Goal: Information Seeking & Learning: Understand process/instructions

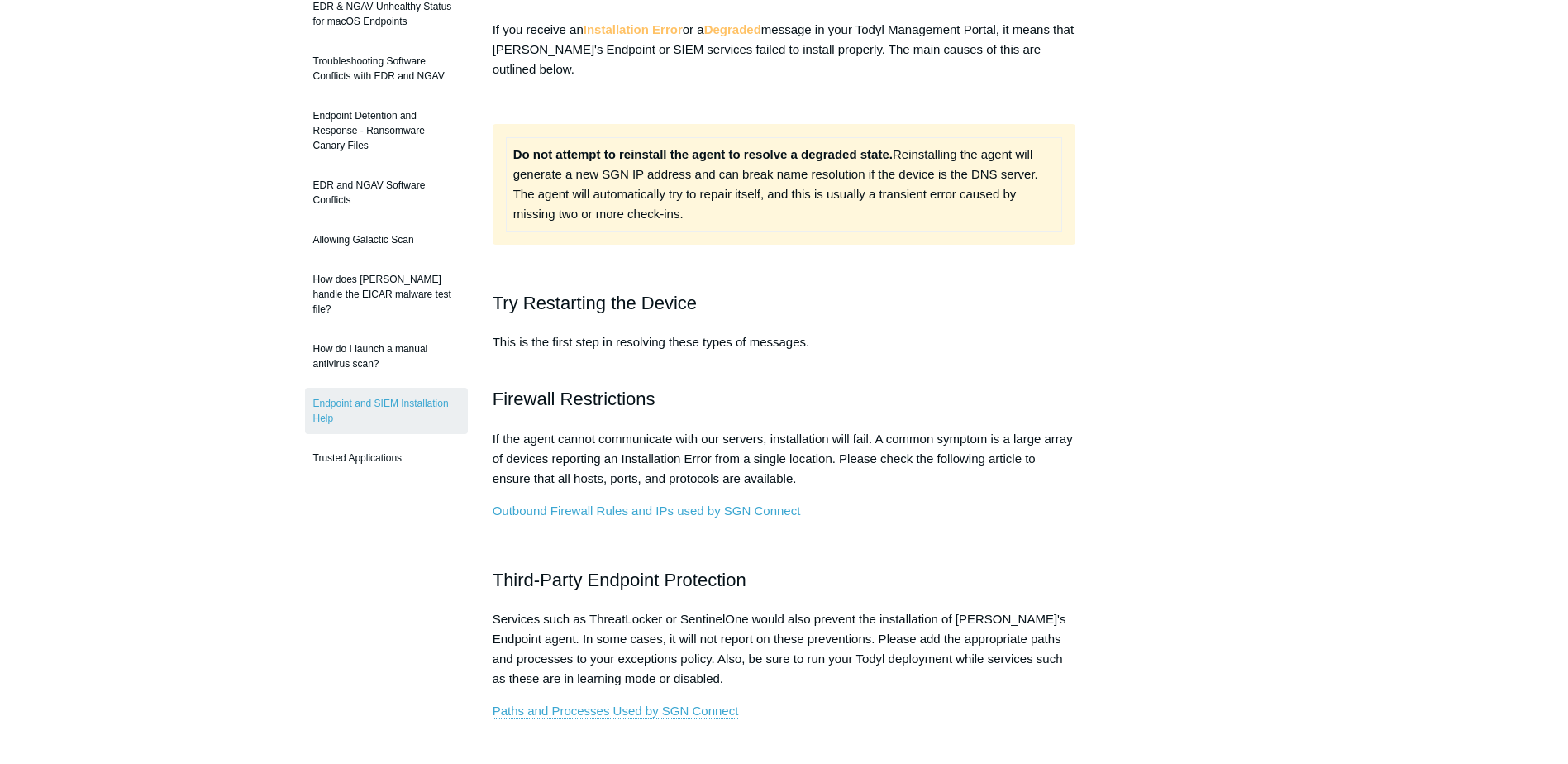
scroll to position [248, 0]
drag, startPoint x: 511, startPoint y: 155, endPoint x: 739, endPoint y: 159, distance: 228.0
click at [739, 159] on td "Do not attempt to reinstall the agent to resolve a degraded state. Reinstalling…" at bounding box center [784, 181] width 557 height 93
drag, startPoint x: 493, startPoint y: 301, endPoint x: 737, endPoint y: 284, distance: 244.6
click at [737, 284] on div "If you receive an Installation Error or a Degraded message in your Todyl Manage…" at bounding box center [784, 750] width 584 height 1466
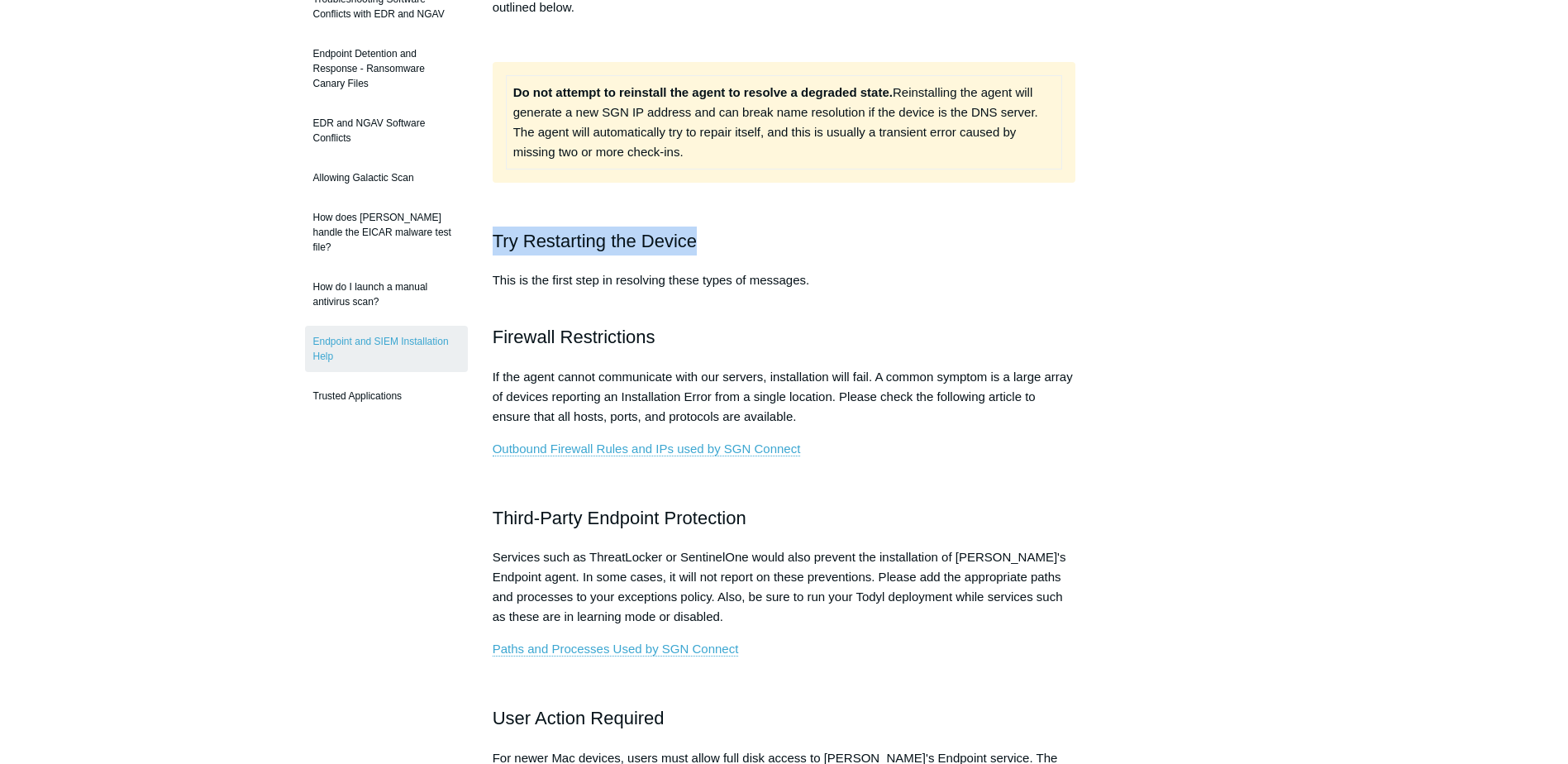
scroll to position [330, 0]
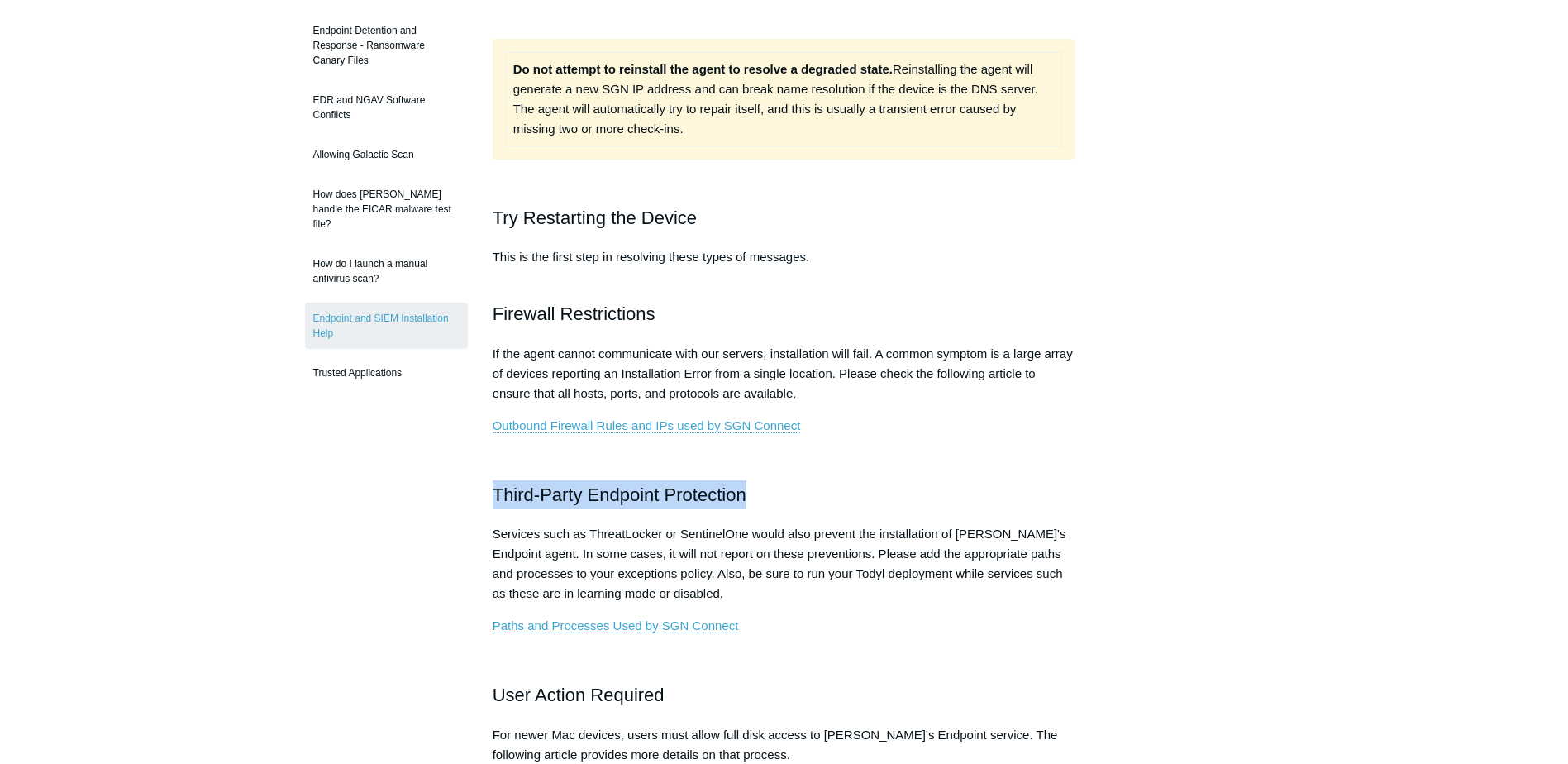
drag, startPoint x: 471, startPoint y: 495, endPoint x: 820, endPoint y: 492, distance: 349.0
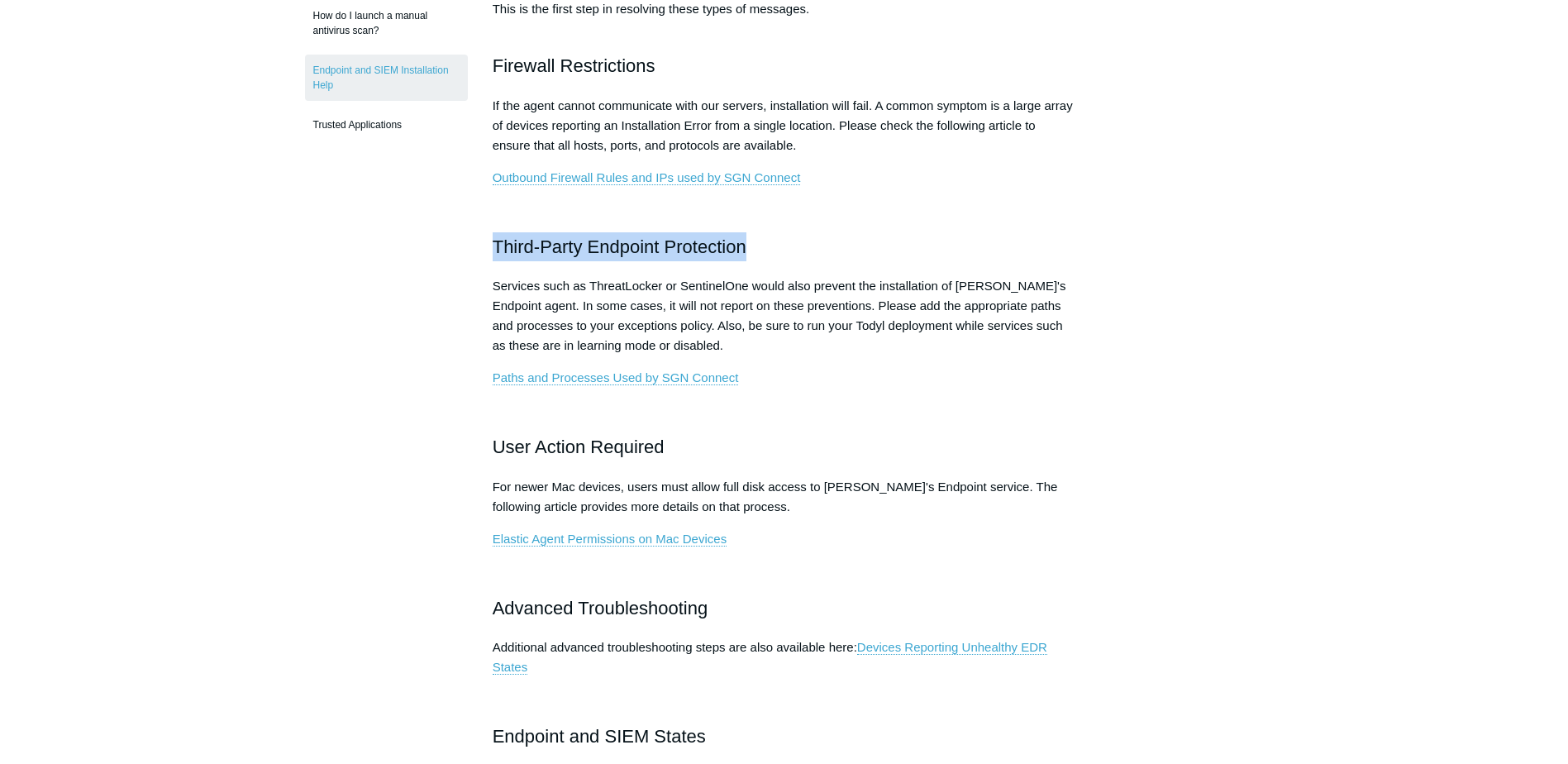
scroll to position [744, 0]
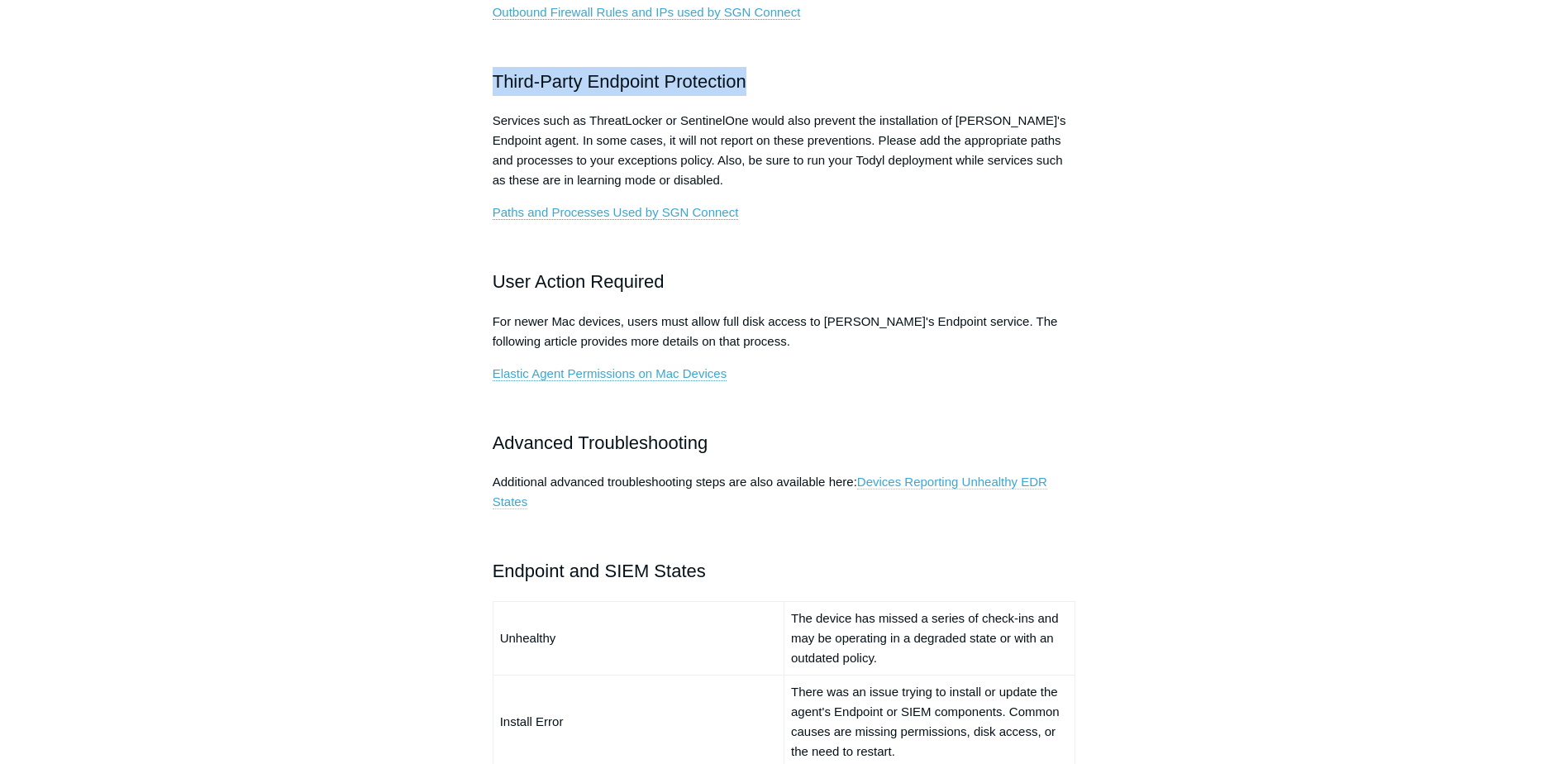
click at [927, 484] on link "Devices Reporting Unhealthy EDR States" at bounding box center [770, 492] width 555 height 34
click at [936, 484] on link "Devices Reporting Unhealthy EDR States" at bounding box center [770, 492] width 555 height 34
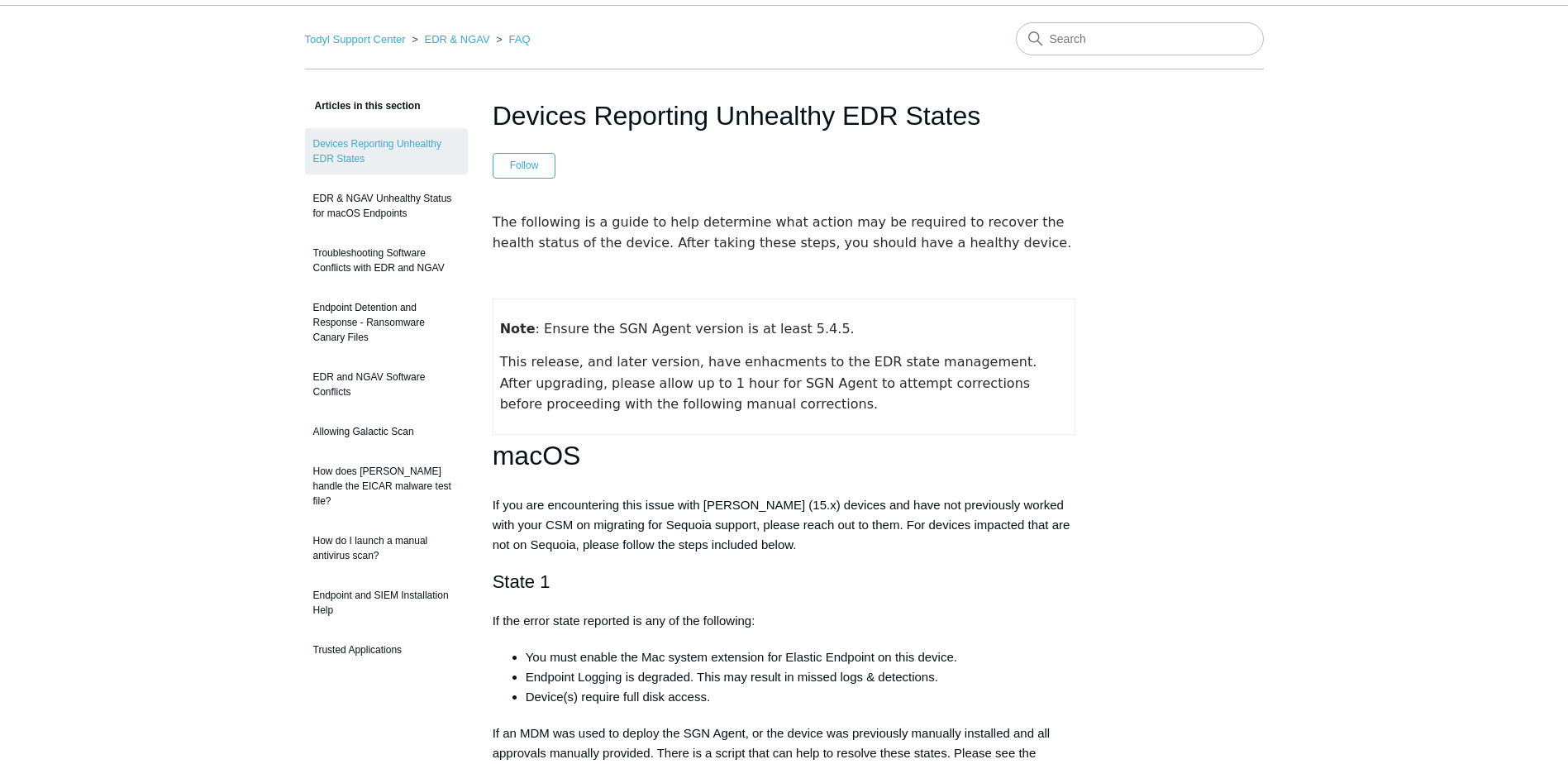
scroll to position [82, 0]
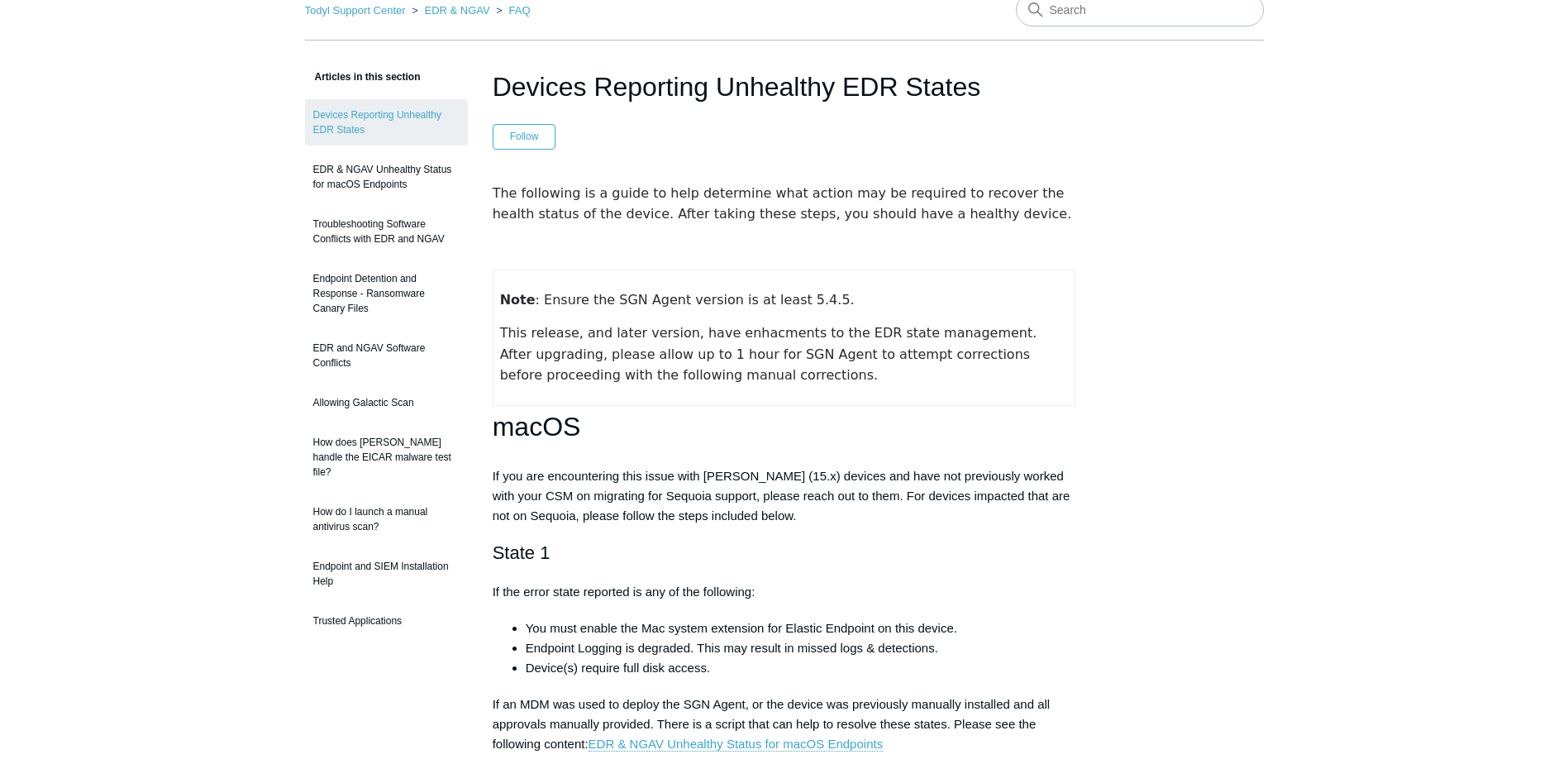
drag, startPoint x: 560, startPoint y: 303, endPoint x: 807, endPoint y: 304, distance: 247.0
click at [807, 304] on span "Note : Ensure the SGN Agent version is at least 5.4.5." at bounding box center [678, 299] width 355 height 15
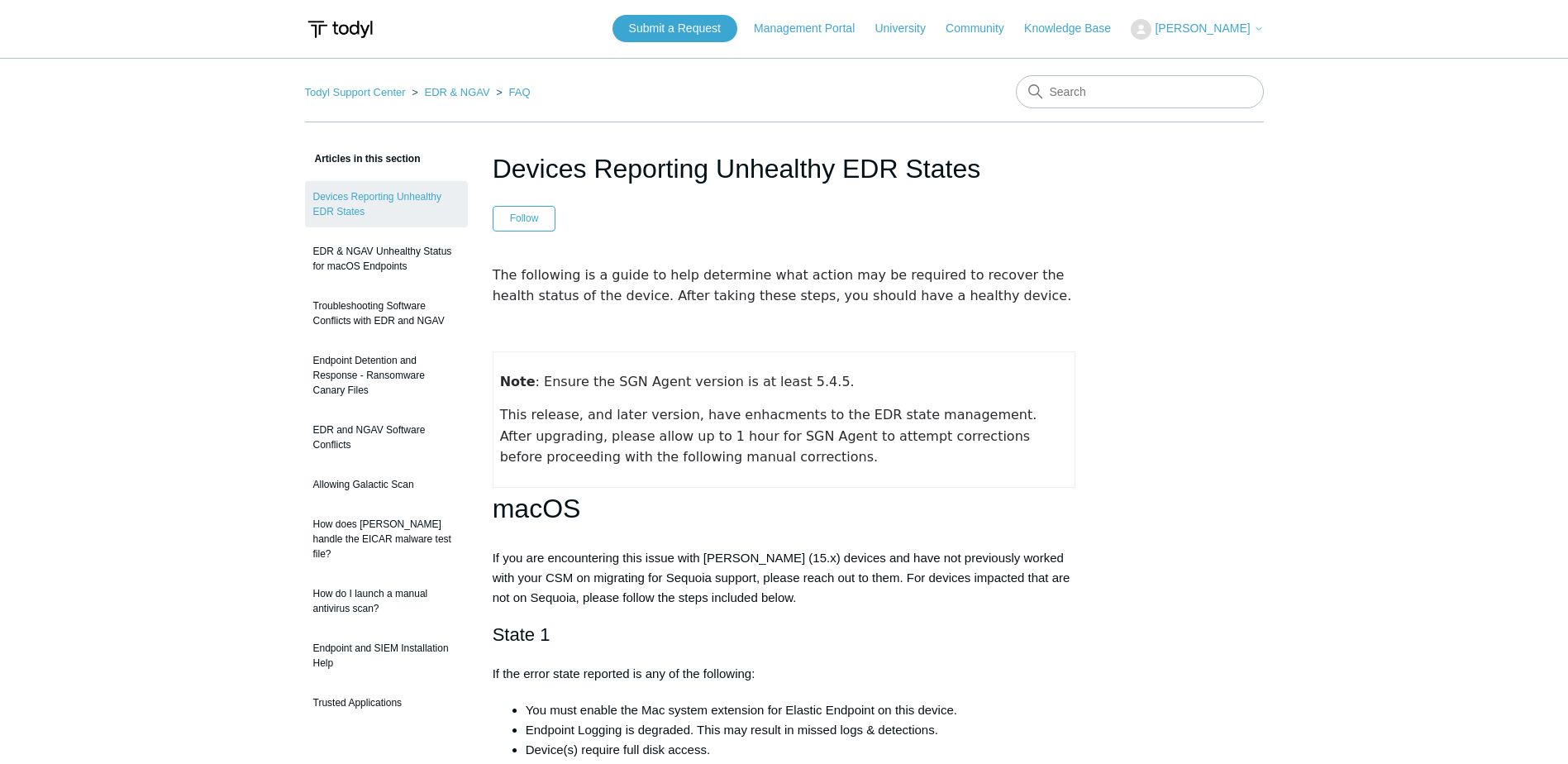
scroll to position [0, 0]
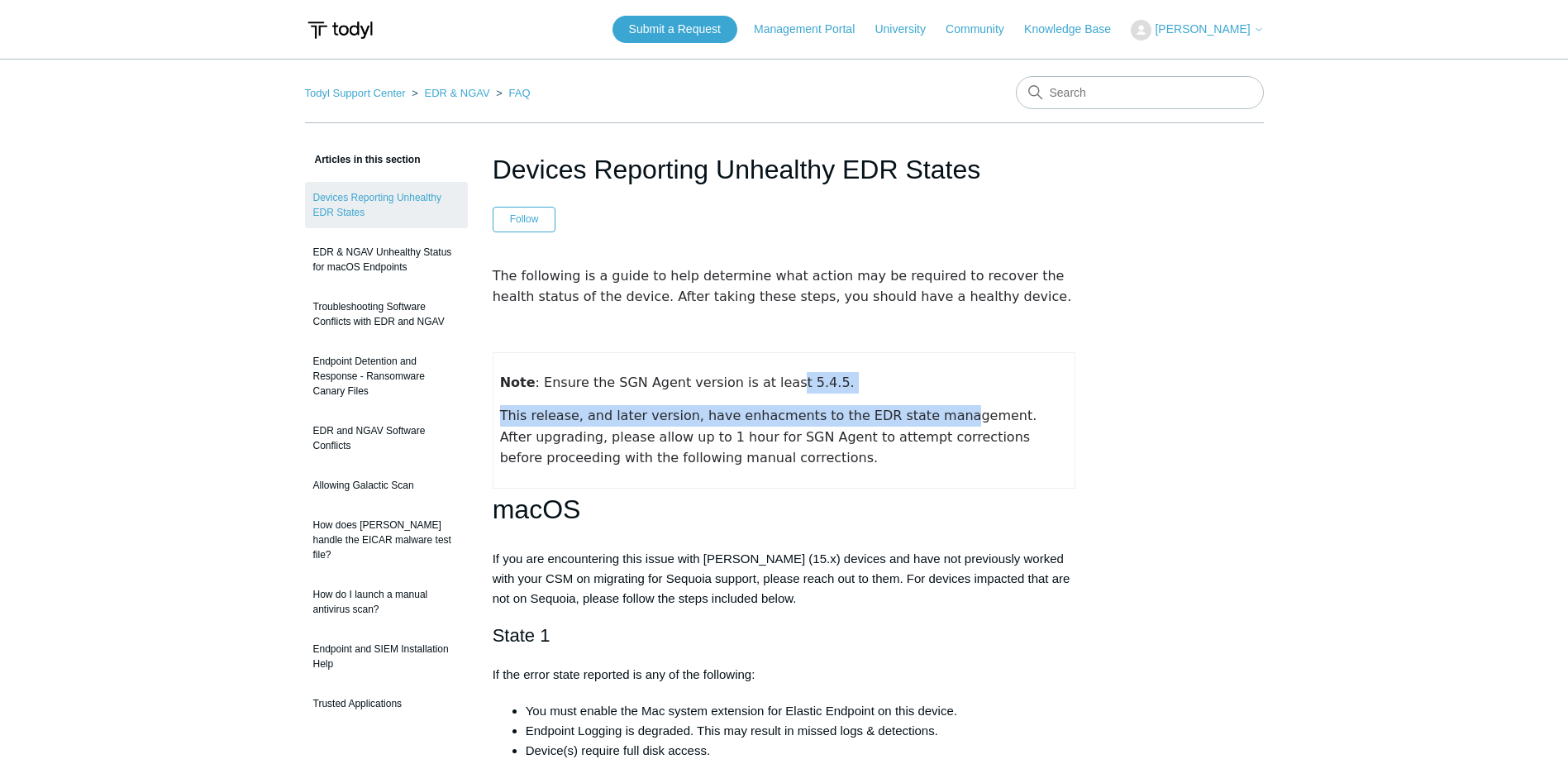
drag, startPoint x: 765, startPoint y: 387, endPoint x: 912, endPoint y: 411, distance: 148.9
click at [912, 411] on td "Note : Ensure the SGN Agent version is at least 5.4.5. This release, and later …" at bounding box center [784, 420] width 583 height 136
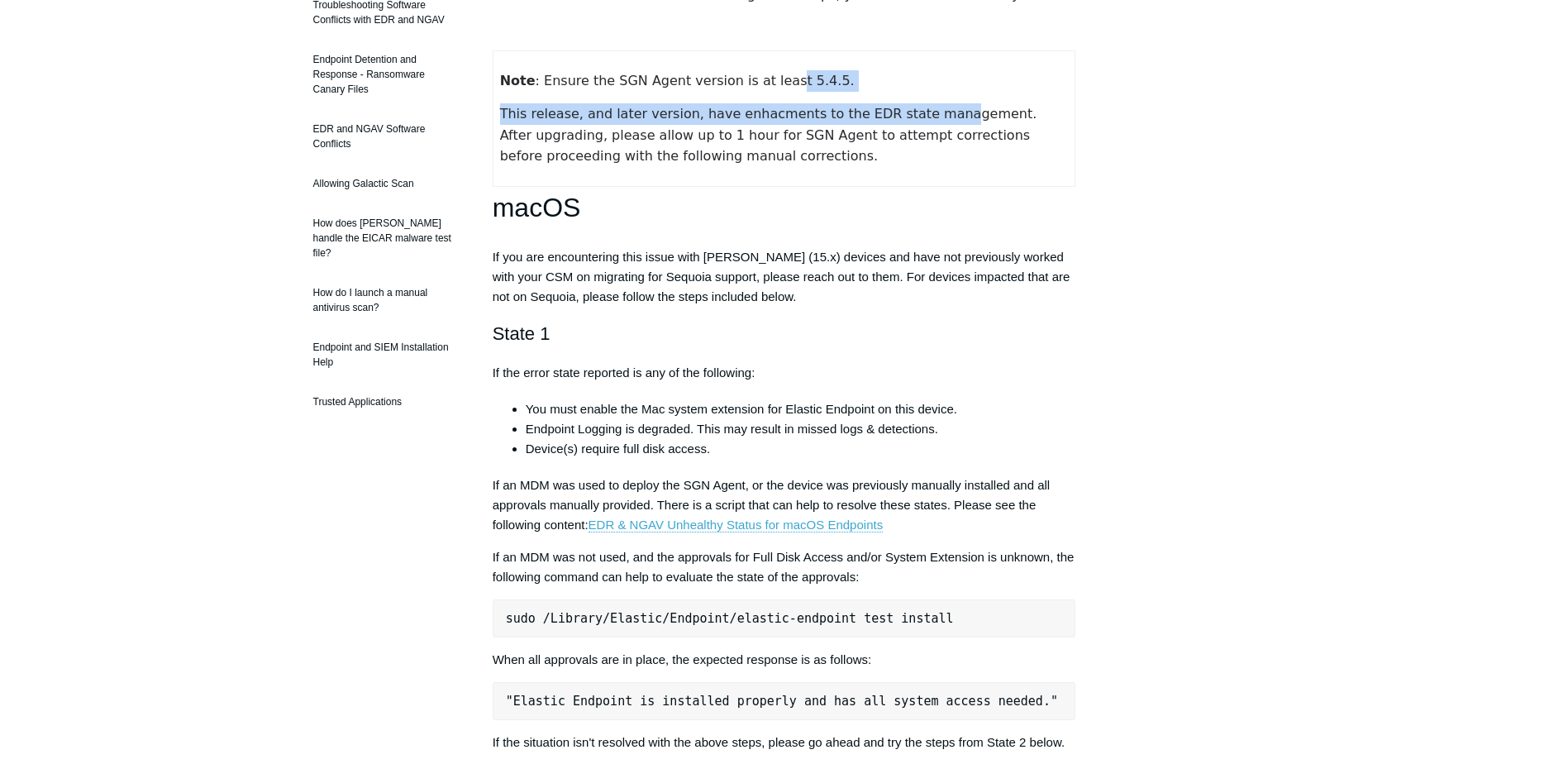
scroll to position [330, 0]
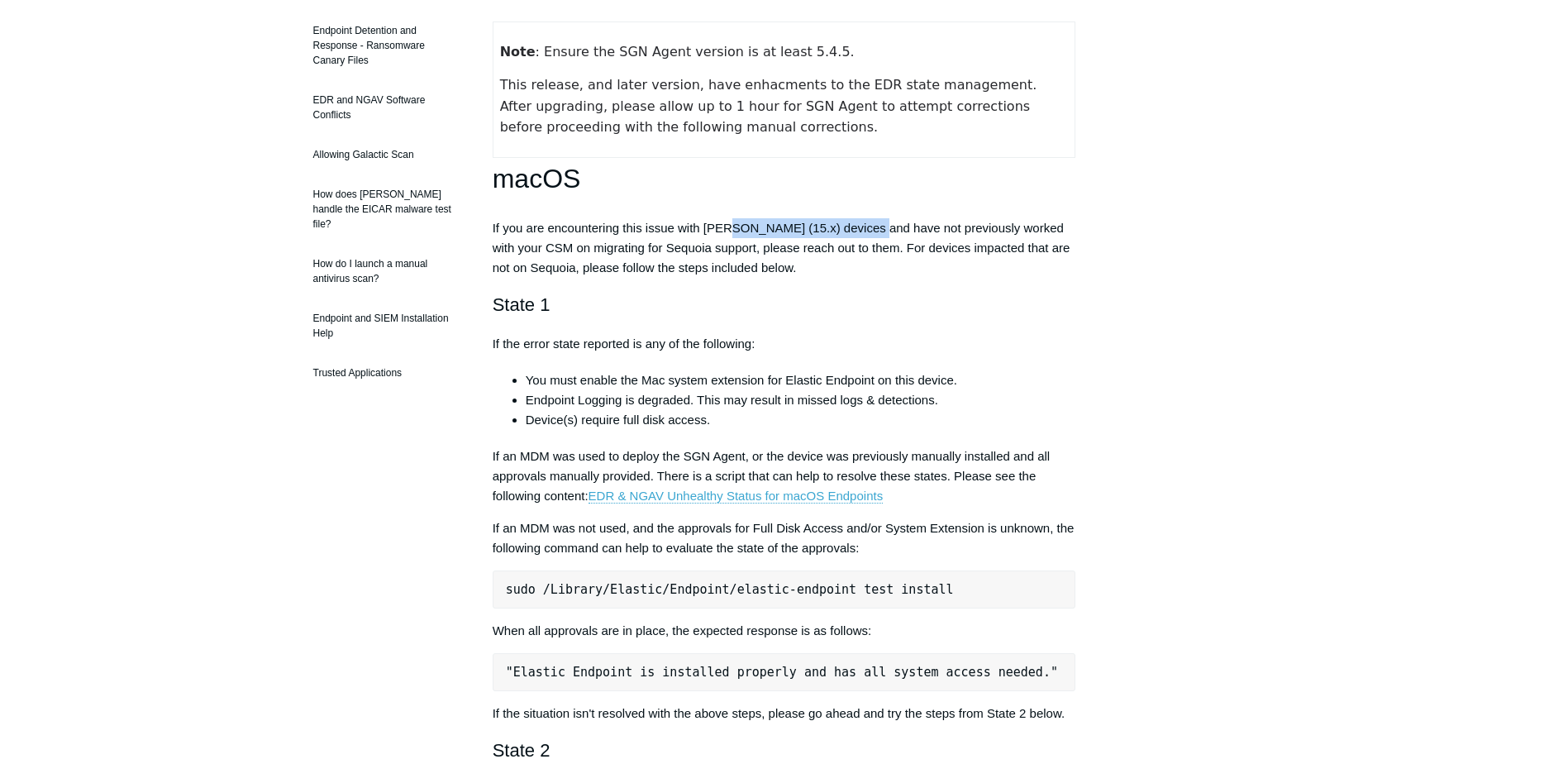
click at [880, 231] on p "If you are encountering this issue with [PERSON_NAME] (15.x) devices and have n…" at bounding box center [784, 248] width 584 height 60
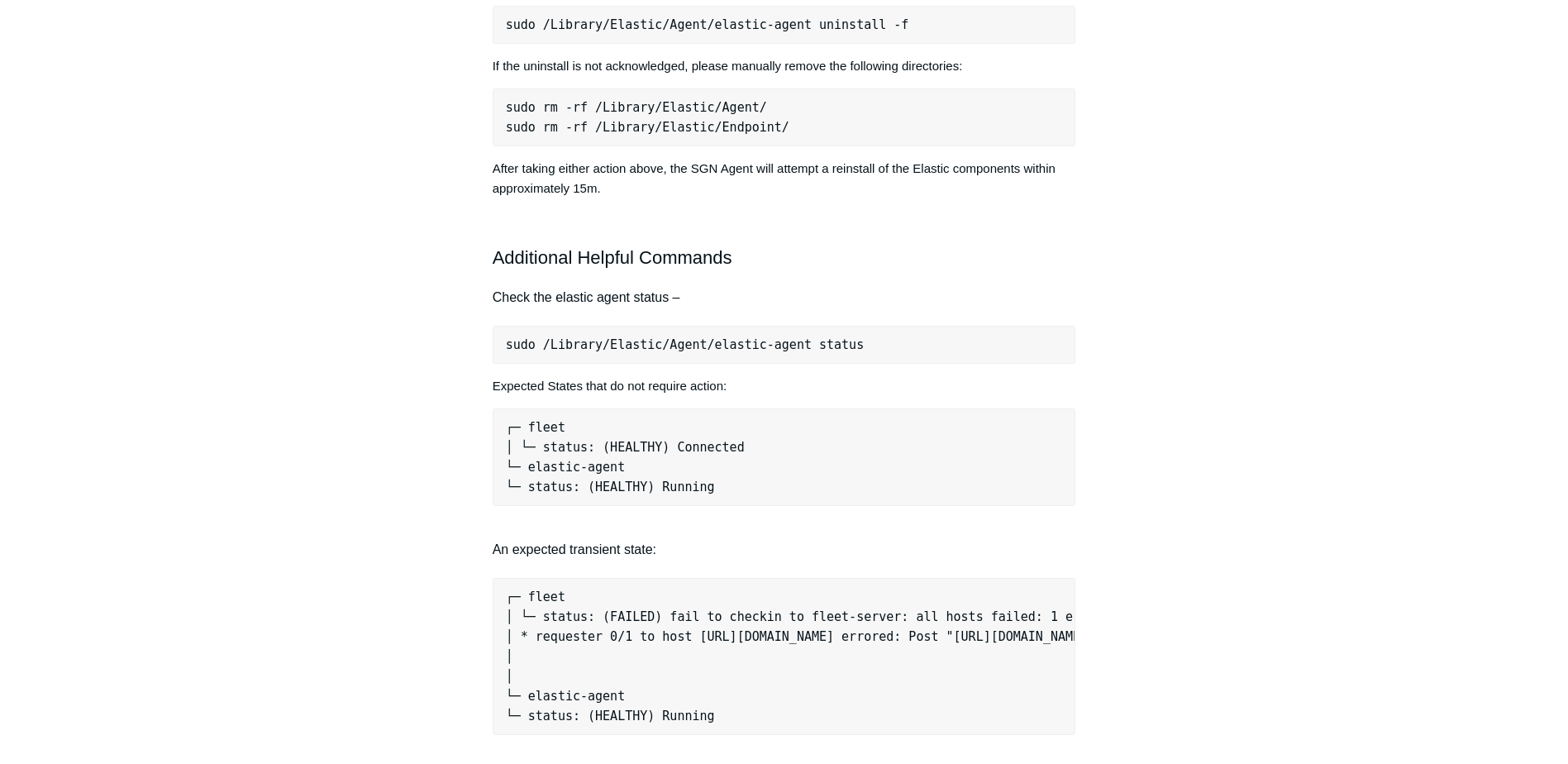
scroll to position [1240, 0]
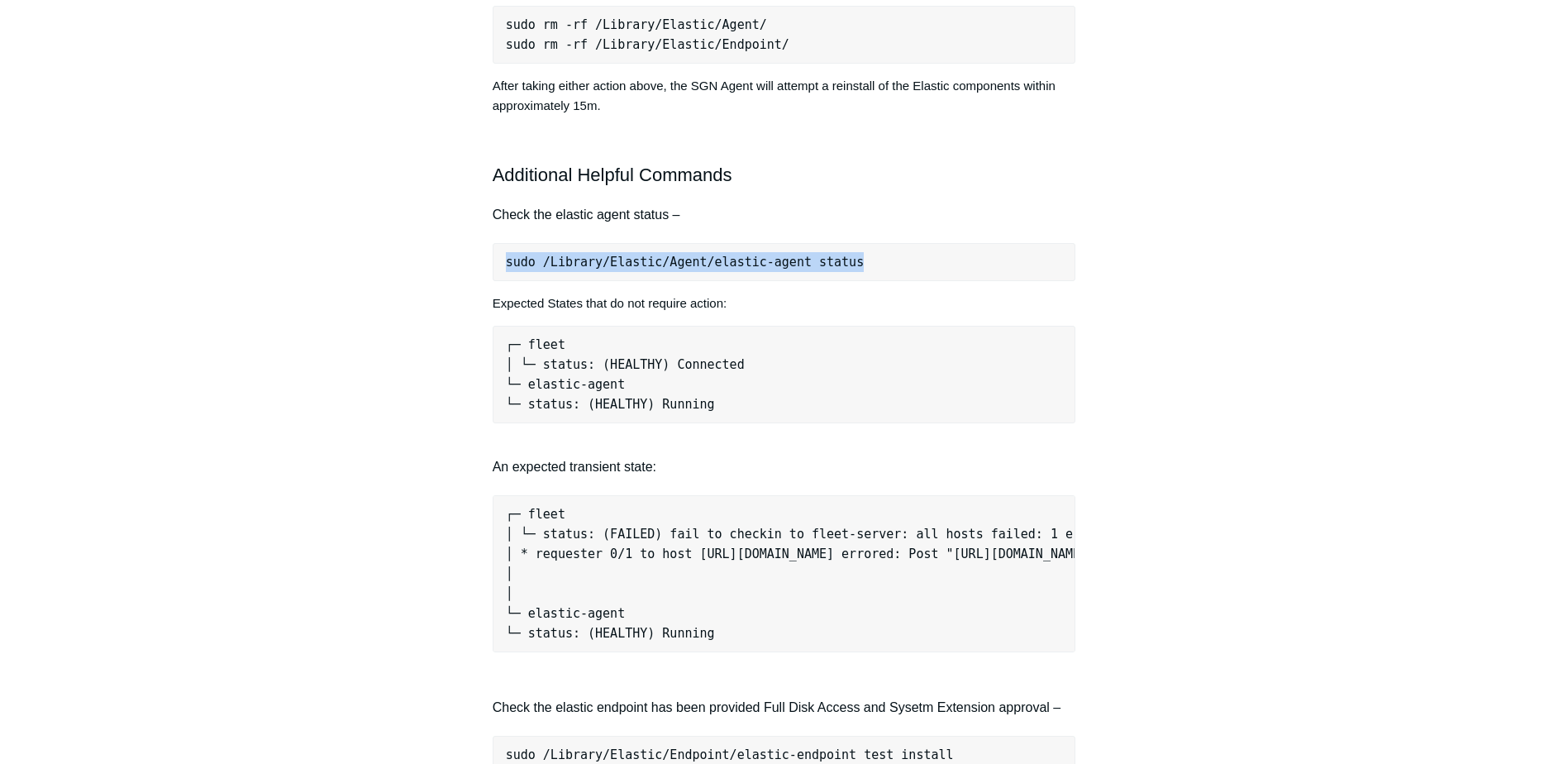
drag, startPoint x: 503, startPoint y: 263, endPoint x: 942, endPoint y: 269, distance: 439.0
click at [942, 269] on pre "sudo /Library/Elastic/Agent/elastic-agent status" at bounding box center [784, 262] width 584 height 38
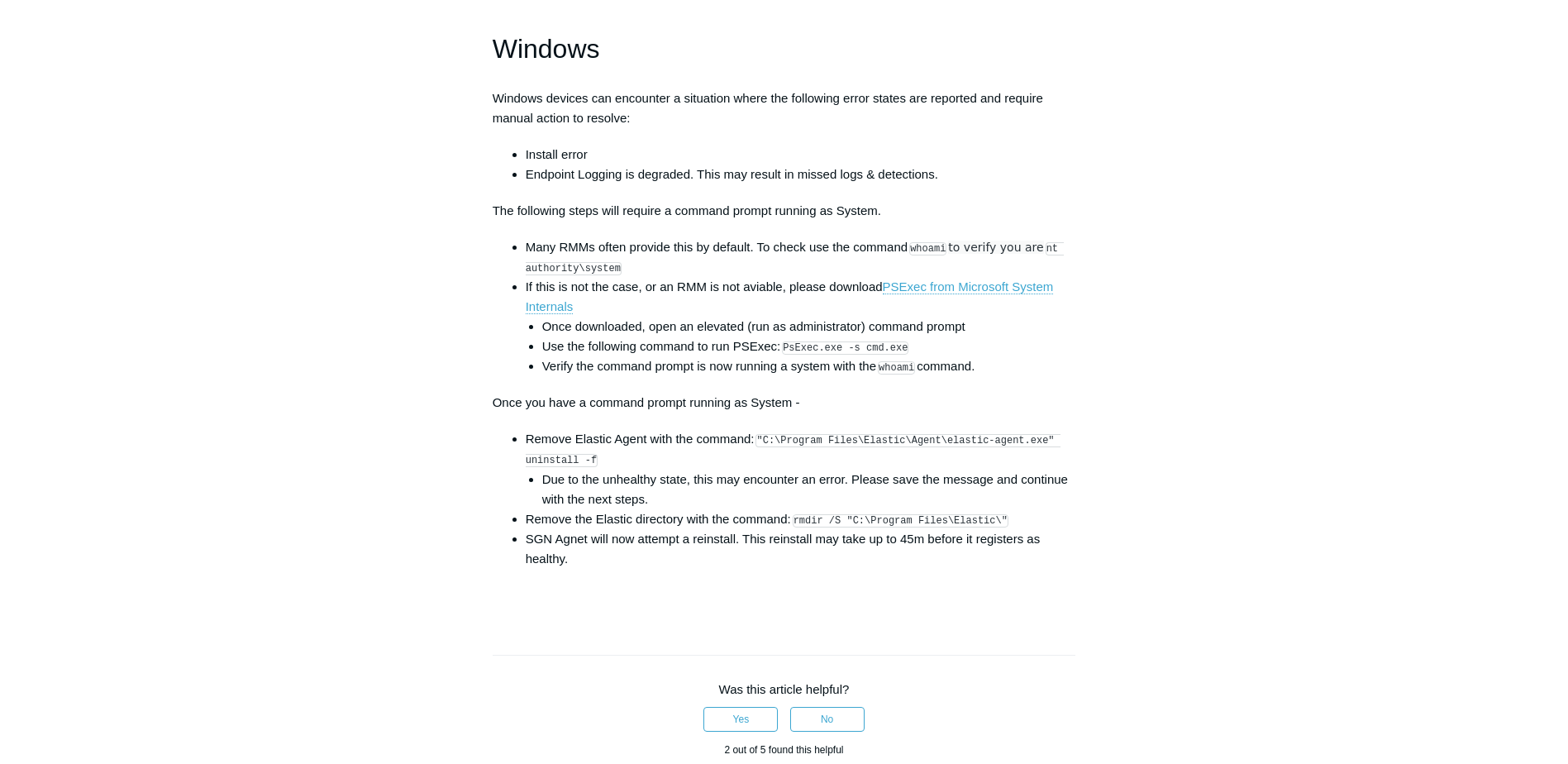
scroll to position [2397, 0]
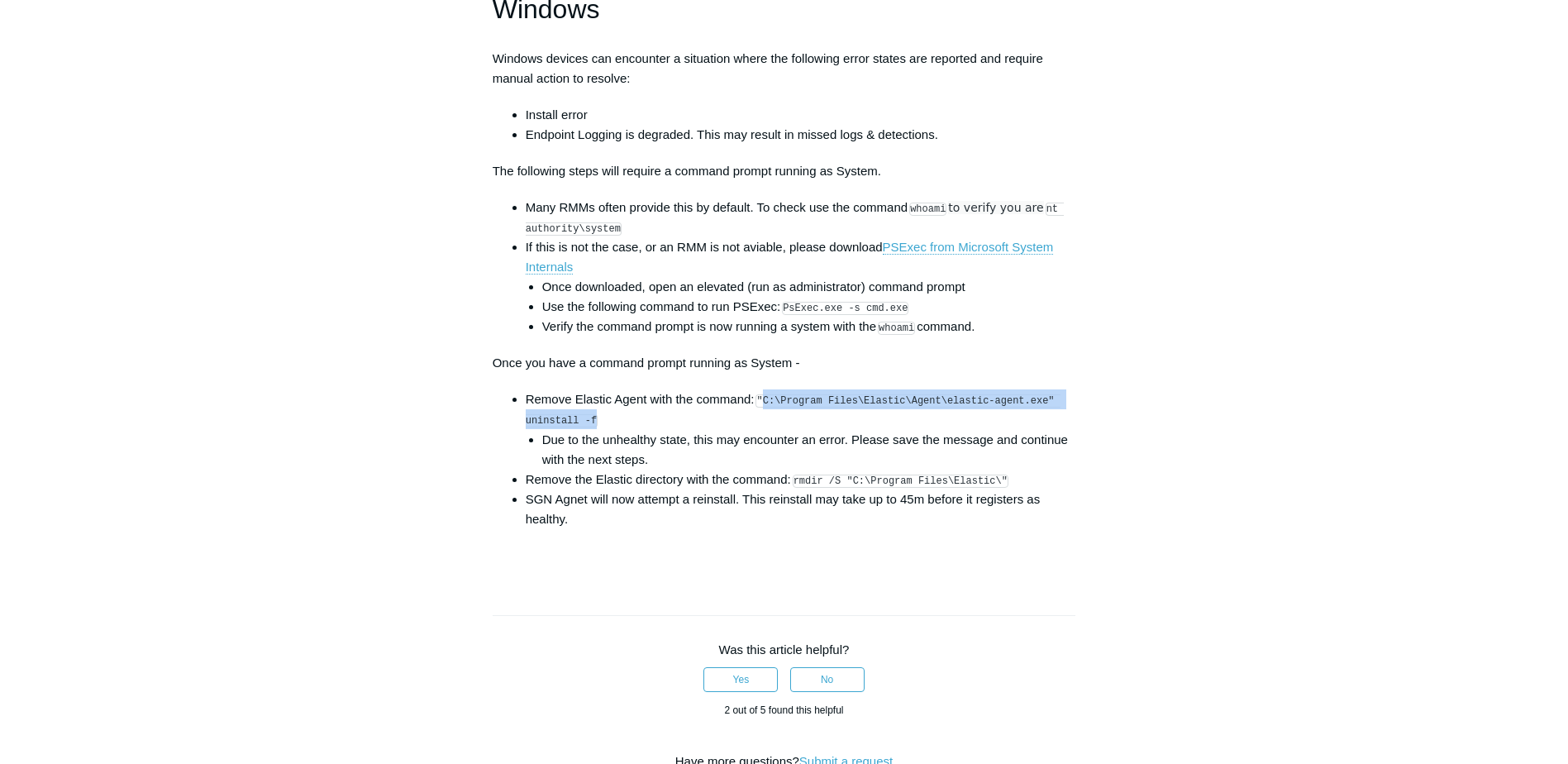
drag, startPoint x: 766, startPoint y: 413, endPoint x: 845, endPoint y: 433, distance: 81.5
click at [845, 433] on li "Remove Elastic Agent with the command: "C:\Program Files\Elastic\Agent\elastic-…" at bounding box center [801, 429] width 550 height 80
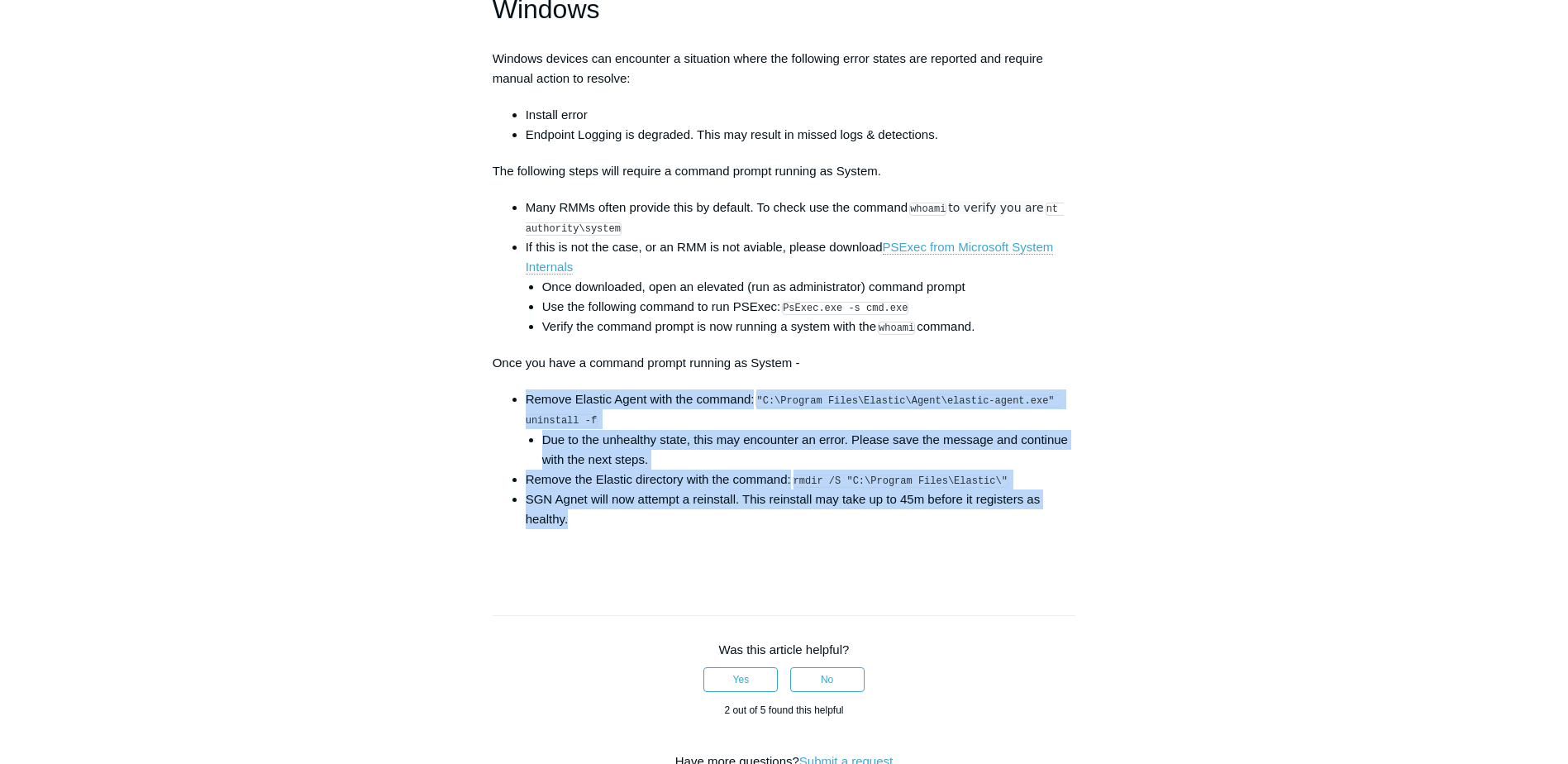
drag, startPoint x: 523, startPoint y: 389, endPoint x: 760, endPoint y: 529, distance: 275.3
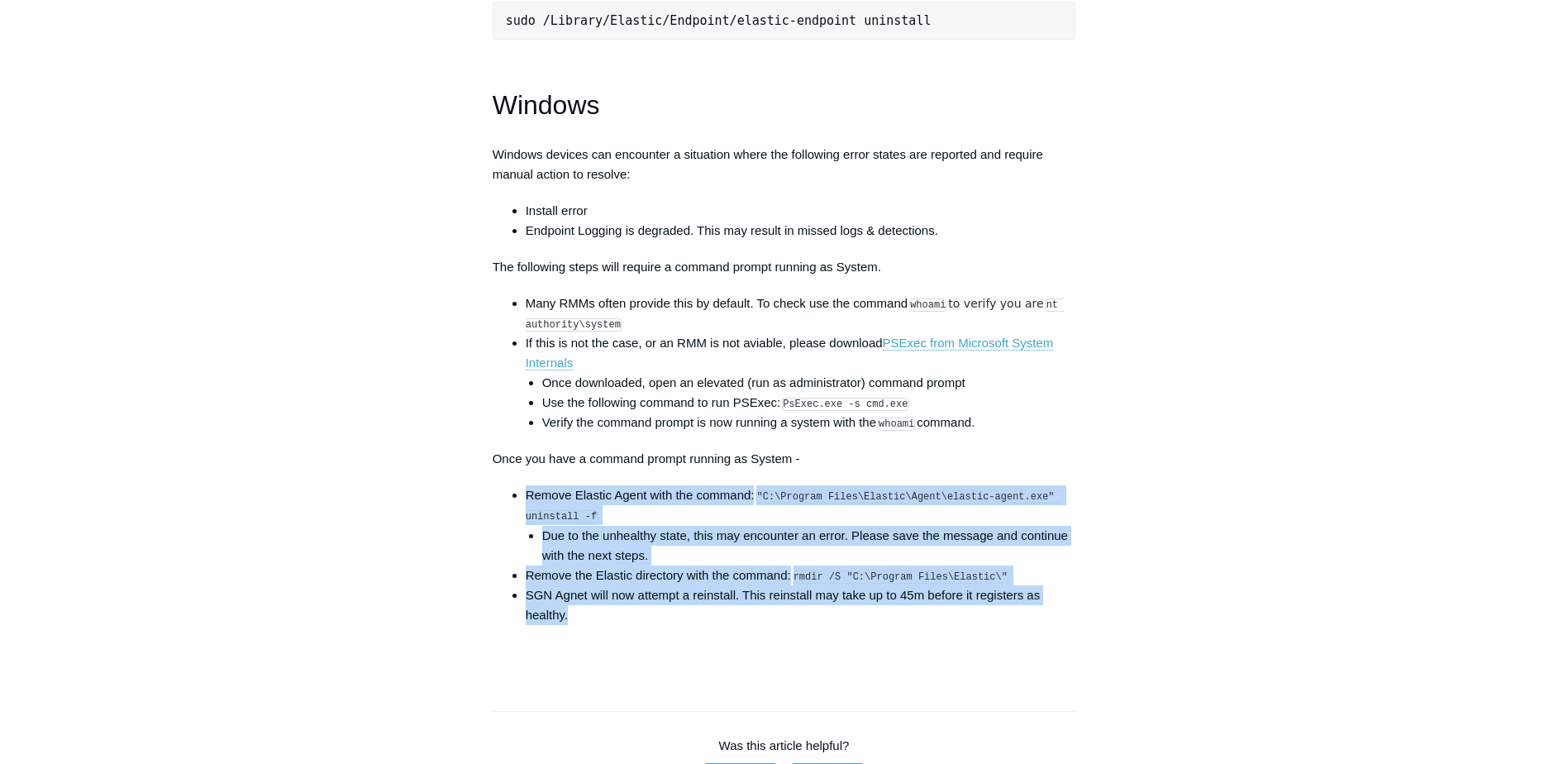
scroll to position [2315, 0]
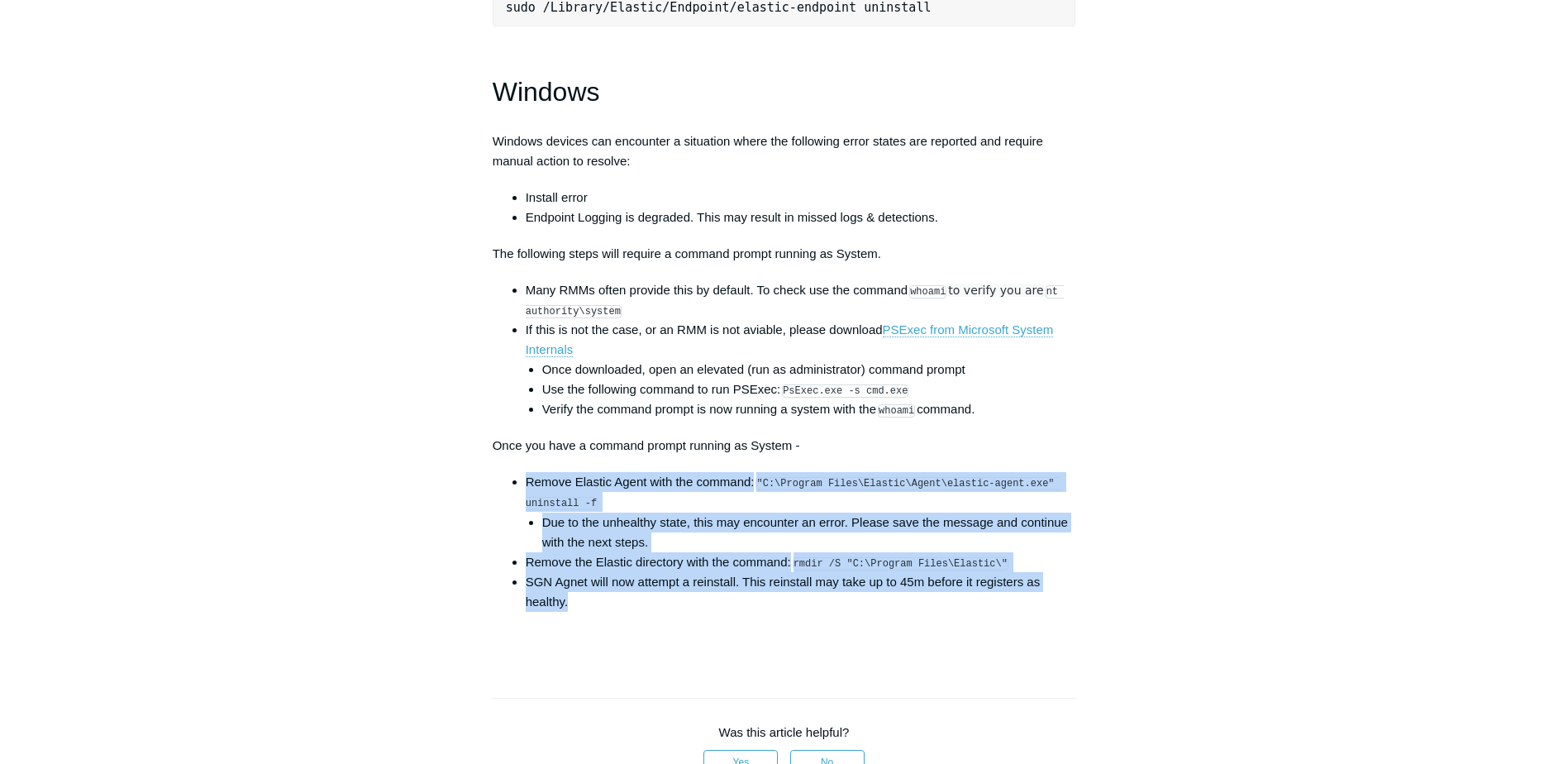
click at [884, 516] on li "Remove Elastic Agent with the command: "C:\Program Files\Elastic\Agent\elastic-…" at bounding box center [801, 511] width 550 height 80
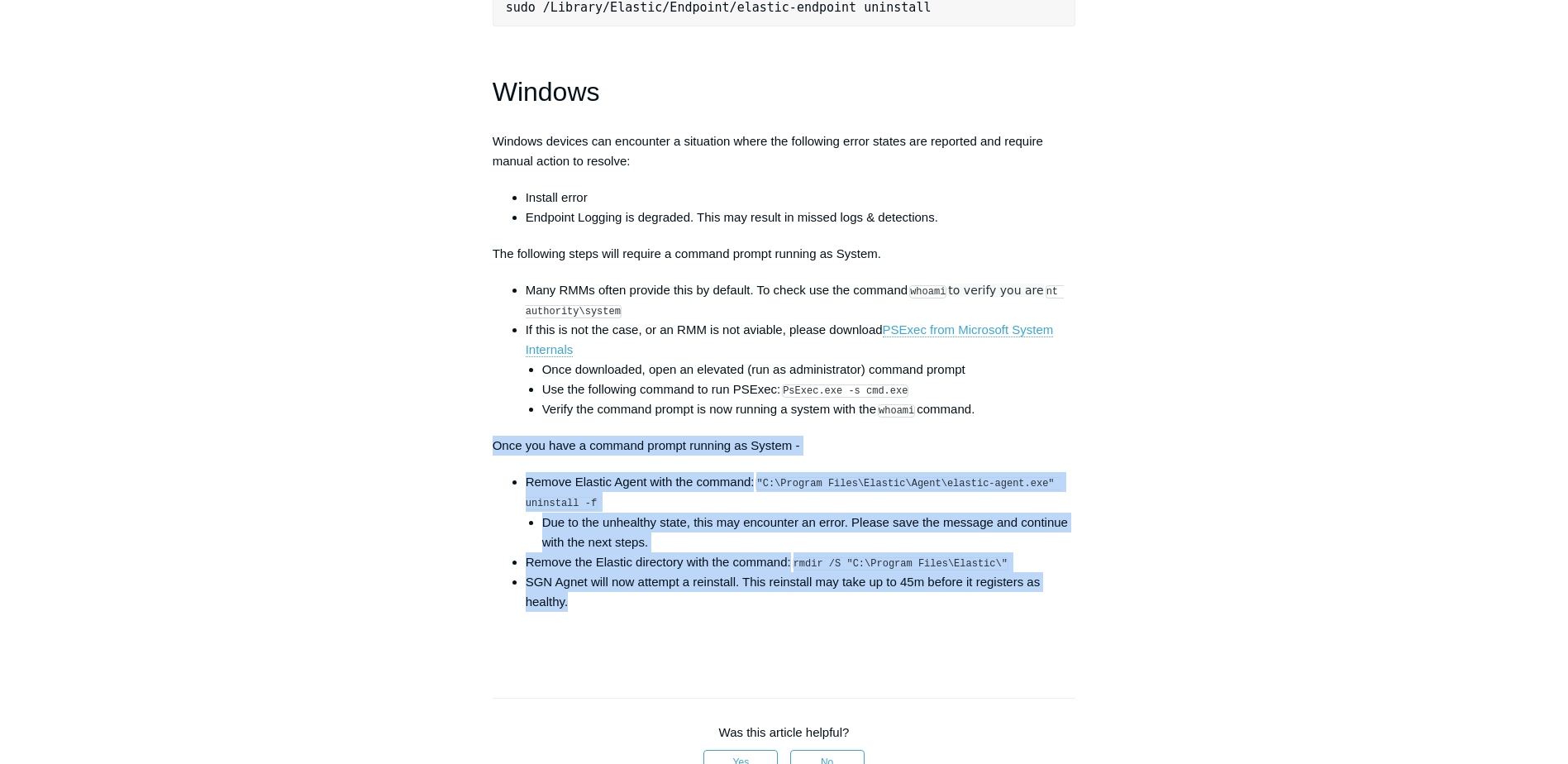
drag, startPoint x: 496, startPoint y: 453, endPoint x: 1087, endPoint y: 610, distance: 611.5
